Goal: Communication & Community: Answer question/provide support

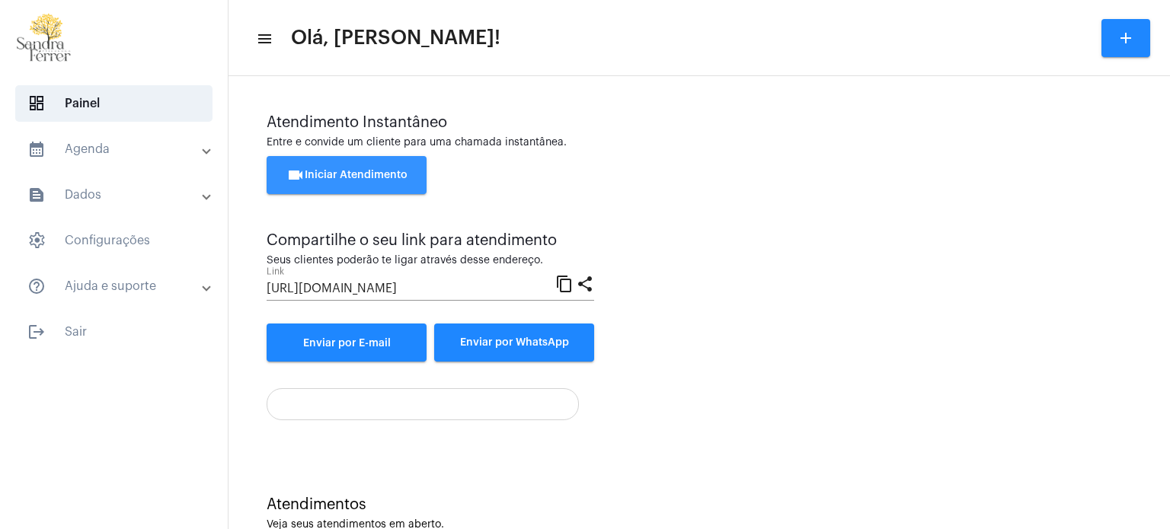
click at [331, 176] on span "videocam Iniciar Atendimento" at bounding box center [346, 175] width 121 height 11
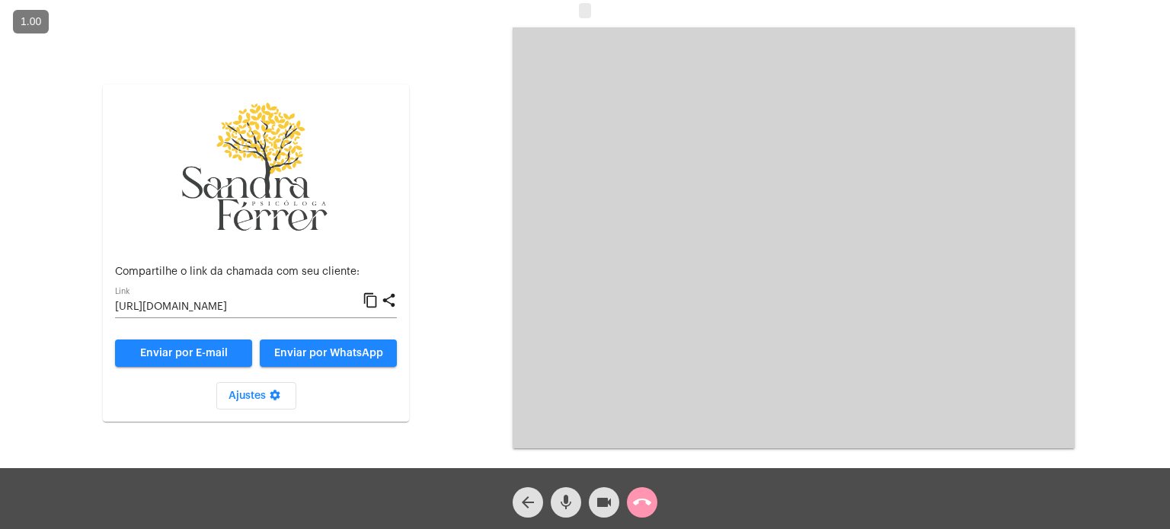
click at [369, 302] on mat-icon "content_copy" at bounding box center [371, 301] width 16 height 18
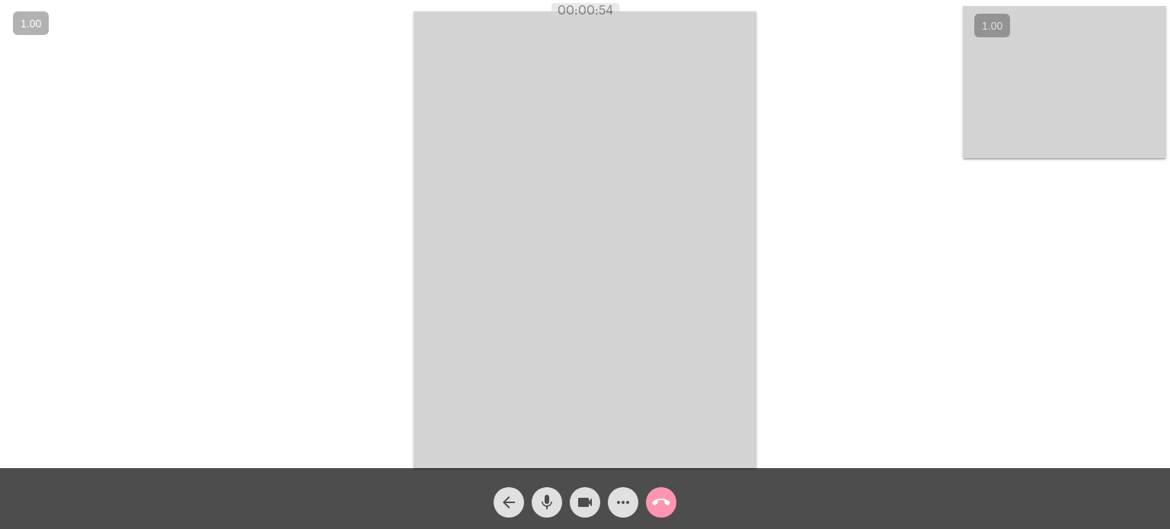
click at [660, 495] on mat-icon "call_end" at bounding box center [661, 503] width 18 height 18
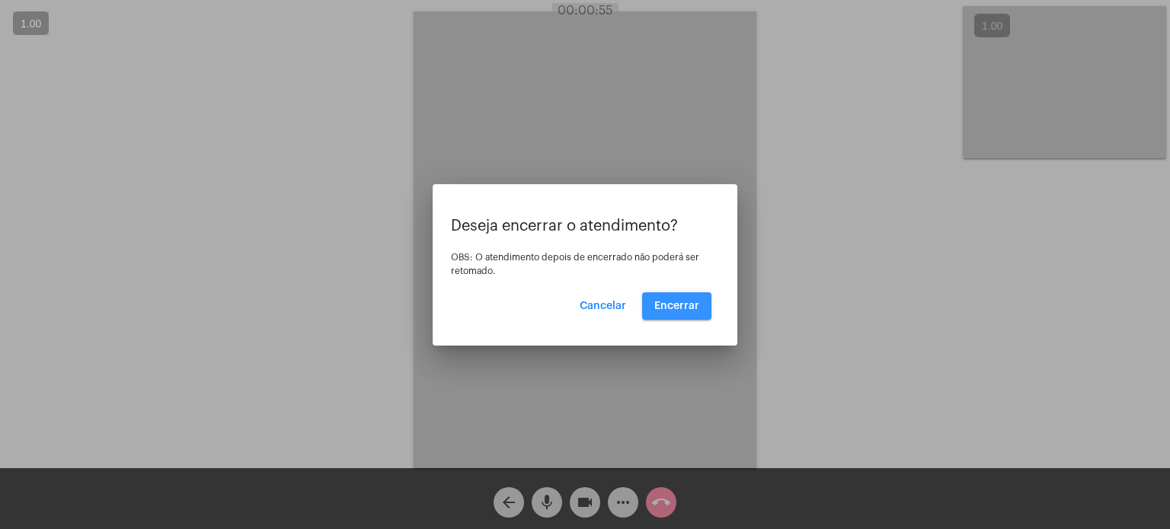
click at [676, 310] on span "Encerrar" at bounding box center [676, 306] width 45 height 11
